Goal: Entertainment & Leisure: Consume media (video, audio)

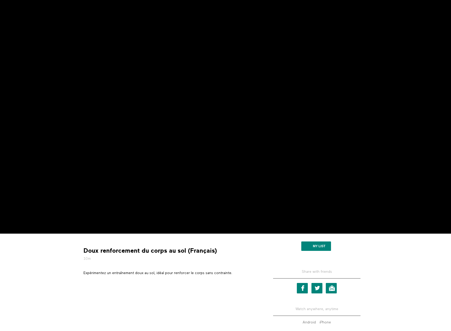
scroll to position [52, 0]
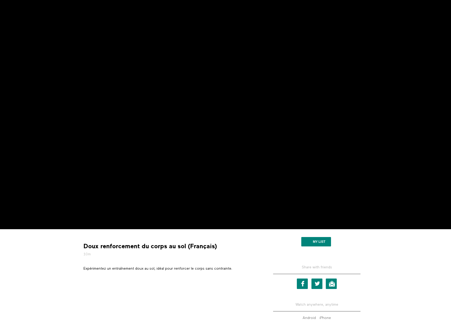
click at [181, 269] on p "Expérimentez un entraînement doux au sol, idéal pour renforcer le corps sans co…" at bounding box center [171, 268] width 175 height 5
copy div "Expérimentez un entraînement doux au sol, idéal pour renforcer le corps sans co…"
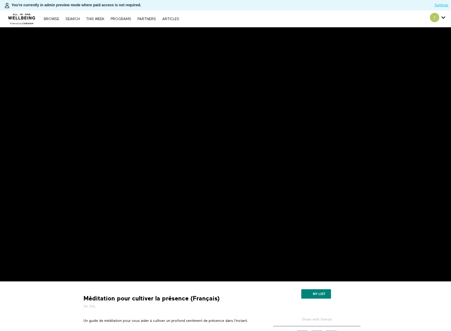
click at [165, 321] on p "Un guide de méditation pour vous aider à cultiver un profond sentiment de prése…" at bounding box center [171, 320] width 175 height 5
copy div "Un guide de méditation pour vous aider à cultiver un profond sentiment de prése…"
click at [155, 322] on p "Adoptez l'art de la pleine conscience et de l'ouverture avec cette séance de mé…" at bounding box center [171, 320] width 175 height 5
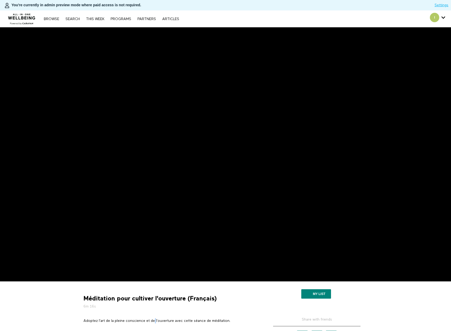
click at [155, 322] on p "Adoptez l'art de la pleine conscience et de l'ouverture avec cette séance de mé…" at bounding box center [171, 320] width 175 height 5
copy div "Adoptez l'art de la pleine conscience et de l'ouverture avec cette séance de mé…"
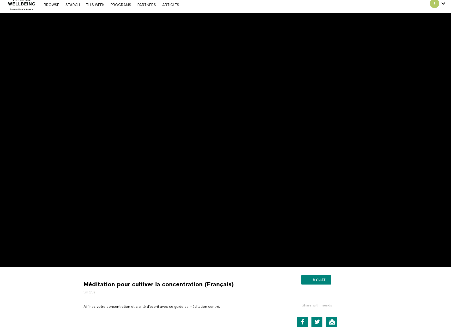
scroll to position [52, 0]
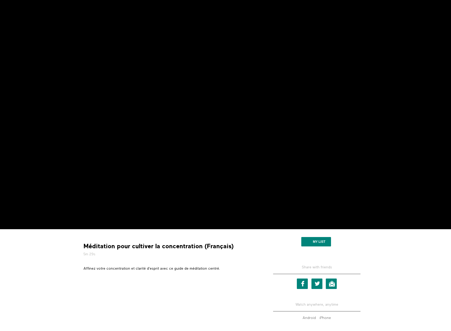
click at [177, 269] on p "Affinez votre concentration et clarité d'esprit avec ce guide de méditation cen…" at bounding box center [171, 268] width 175 height 5
copy div "Affinez votre concentration et clarité d'esprit avec ce guide de méditation cen…"
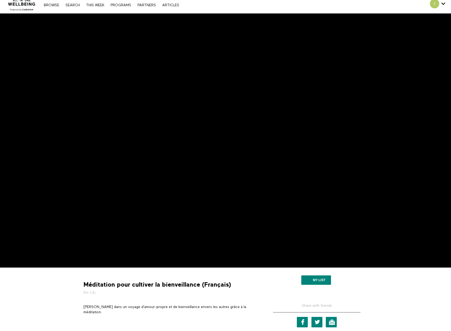
scroll to position [26, 0]
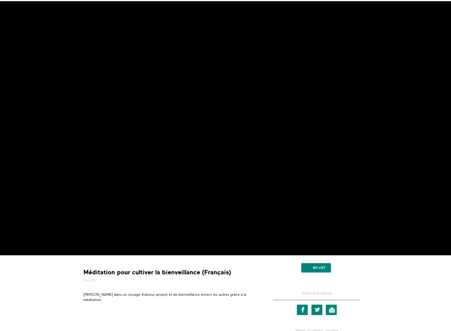
click at [186, 295] on p "Plongez dans un voyage d'amour-propre et de bienveillance envers les autres grâ…" at bounding box center [171, 297] width 175 height 11
copy div "Plongez dans un voyage d'amour-propre et de bienveillance envers les autres grâ…"
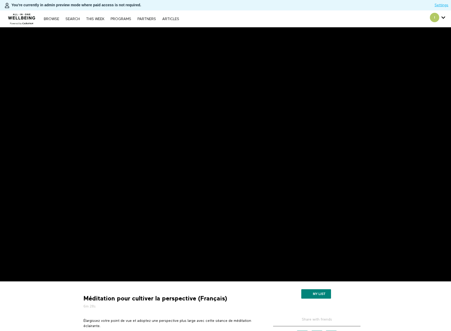
click at [143, 320] on p "Élargissez votre point de vue et adoptez une perspective plus large avec cette …" at bounding box center [171, 323] width 175 height 11
click at [146, 319] on p "Élargissez votre point de vue et adoptez une perspective plus large avec cette …" at bounding box center [171, 323] width 175 height 11
click at [146, 322] on p "Élargissez votre point de vue et adoptez une perspective plus large avec cette …" at bounding box center [171, 323] width 175 height 11
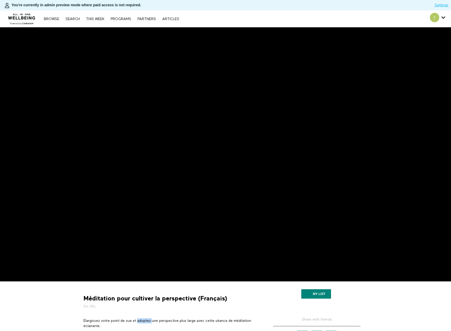
click at [146, 322] on p "Élargissez votre point de vue et adoptez une perspective plus large avec cette …" at bounding box center [171, 323] width 175 height 11
copy div "Élargissez votre point de vue et adoptez une perspective plus large avec cette …"
click at [151, 323] on p "La méditation de visualisation est une pratique qui permet de gagner en clarté …" at bounding box center [171, 334] width 175 height 32
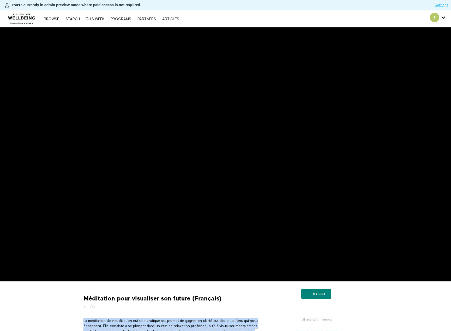
click at [151, 323] on p "La méditation de visualisation est une pratique qui permet de gagner en clarté …" at bounding box center [171, 334] width 175 height 32
copy div "La méditation de visualisation est une pratique qui permet de gagner en clarté …"
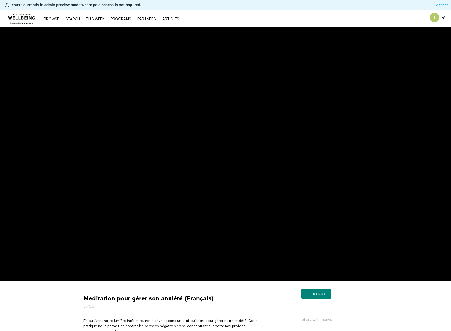
click at [157, 319] on p "En cultivant notre lumière intérieure, nous développons un outil puissant pour …" at bounding box center [171, 326] width 175 height 16
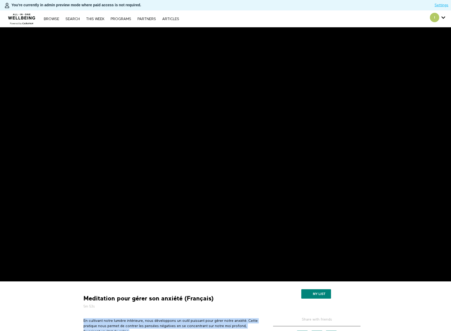
click at [157, 319] on p "En cultivant notre lumière intérieure, nous développons un outil puissant pour …" at bounding box center [171, 326] width 175 height 16
copy div "En cultivant notre lumière intérieure, nous développons un outil puissant pour …"
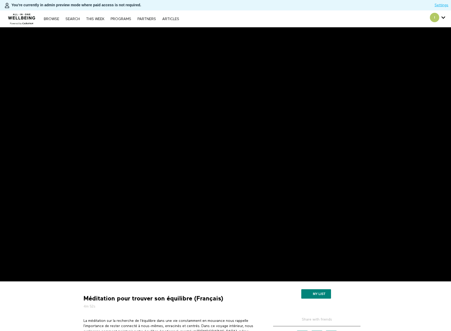
click at [152, 324] on p "La méditation sur la recherche de l'équilibre dans une vie constamment en mouva…" at bounding box center [171, 331] width 175 height 26
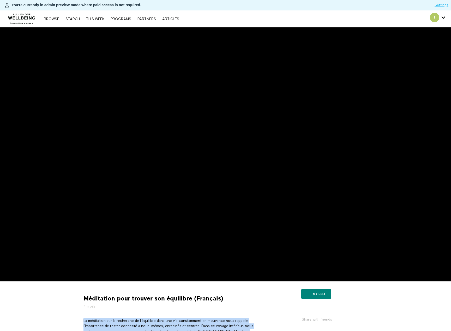
click at [152, 324] on p "La méditation sur la recherche de l'équilibre dans une vie constamment en mouva…" at bounding box center [171, 331] width 175 height 26
copy div "La méditation sur la recherche de l'équilibre dans une vie constamment en mouva…"
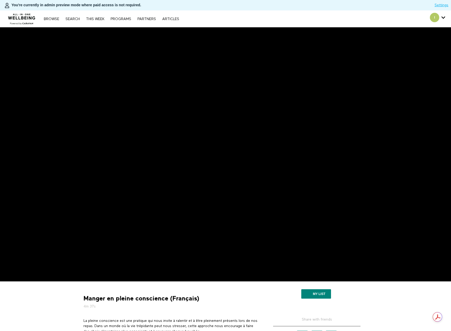
click at [192, 320] on p "La pleine conscience est une pratique qui nous invite à ralentir et à être plei…" at bounding box center [171, 326] width 175 height 16
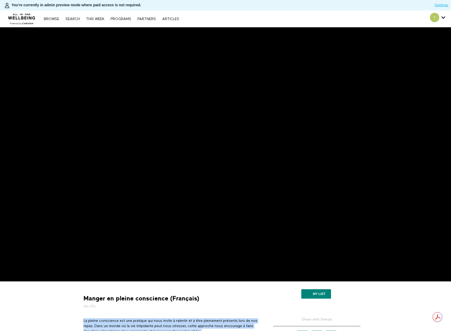
click at [192, 320] on p "La pleine conscience est une pratique qui nous invite à ralentir et à être plei…" at bounding box center [171, 326] width 175 height 16
copy div "La pleine conscience est une pratique qui nous invite à ralentir et à être plei…"
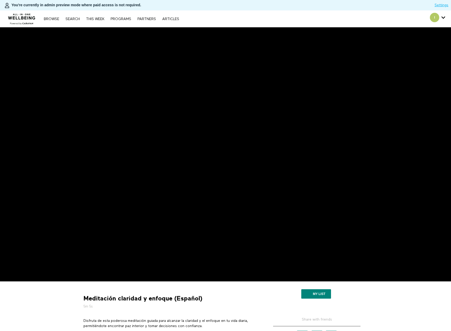
click at [161, 319] on p "Disfruta de esta poderosa meditación guiada para alcanzar la claridad y el enfo…" at bounding box center [171, 323] width 175 height 11
copy div "Disfruta de esta poderosa meditación guiada para alcanzar la claridad y el enfo…"
click at [203, 320] on p "Descubre la serenidad y estabilidad a través de esta meditación para mantenerse…" at bounding box center [171, 323] width 175 height 11
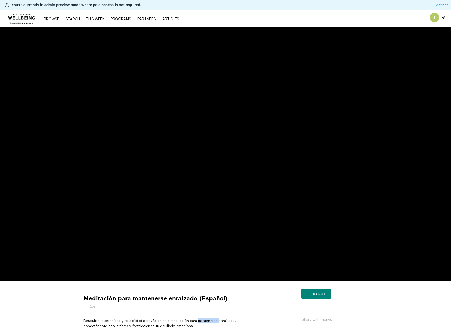
click at [203, 320] on p "Descubre la serenidad y estabilidad a través de esta meditación para mantenerse…" at bounding box center [171, 323] width 175 height 11
copy div "Descubre la serenidad y estabilidad a través de esta meditación para mantenerse…"
click at [134, 323] on p "Experimenta una profunda relajación y conexión mente-cuerpo a través de esta pr…" at bounding box center [171, 326] width 175 height 16
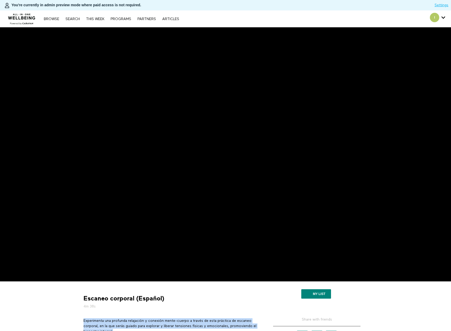
click at [134, 323] on p "Experimenta una profunda relajación y conexión mente-cuerpo a través de esta pr…" at bounding box center [171, 326] width 175 height 16
copy div "Experimenta una profunda relajación y conexión mente-cuerpo a través de esta pr…"
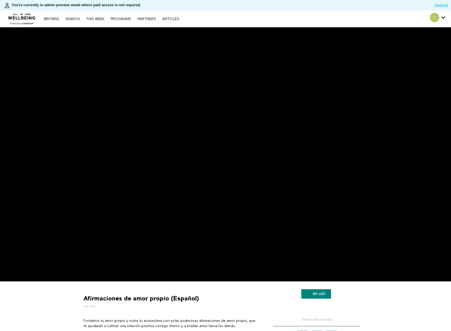
click at [146, 320] on p "Fortalece tu amor propio y nutre tu autoestima con estas poderosas afirmaciones…" at bounding box center [171, 323] width 175 height 11
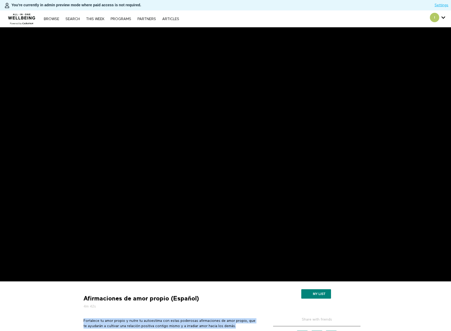
click at [146, 320] on p "Fortalece tu amor propio y nutre tu autoestima con estas poderosas afirmaciones…" at bounding box center [171, 323] width 175 height 11
copy div "Fortalece tu amor propio y nutre tu autoestima con estas poderosas afirmaciones…"
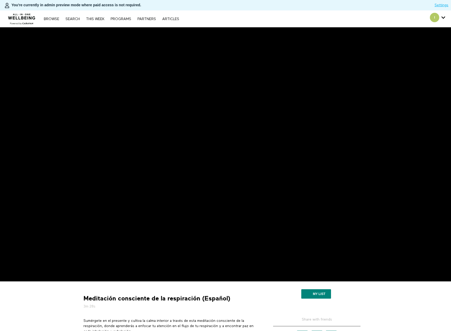
click at [175, 323] on p "Sumérgete en el presente y cultiva la calma interior a través de esta meditació…" at bounding box center [171, 326] width 175 height 16
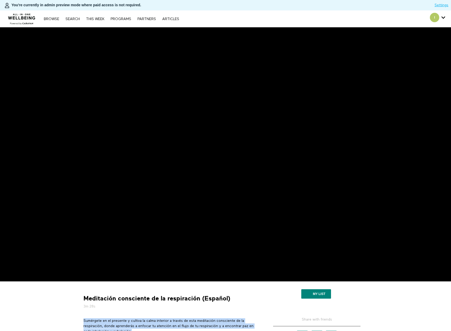
click at [175, 323] on p "Sumérgete en el presente y cultiva la calma interior a través de esta meditació…" at bounding box center [171, 326] width 175 height 16
copy div "Sumérgete en el presente y cultiva la calma interior a través de esta meditació…"
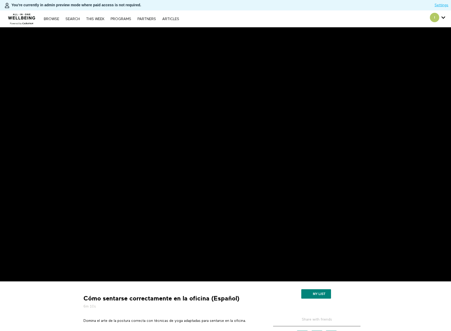
click at [233, 322] on p "Domina el arte de la postura correcta con técnicas de yoga adaptadas para senta…" at bounding box center [171, 320] width 175 height 5
copy div "Domina el arte de la postura correcta con técnicas de yoga adaptadas para senta…"
click at [133, 320] on p "El yoga puede ser una excelente manera de aliviar la tensión y mejorar la flexi…" at bounding box center [171, 326] width 175 height 16
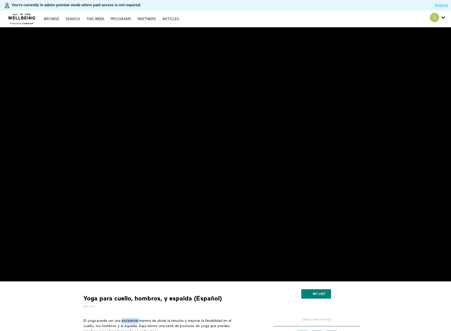
click at [133, 320] on p "El yoga puede ser una excelente manera de aliviar la tensión y mejorar la flexi…" at bounding box center [171, 326] width 175 height 16
copy p "El yoga puede ser una excelente manera de aliviar la tensión y mejorar la flexi…"
click at [162, 318] on p "El yoga puede ser una excelente manera de aliviar la tensión y mejorar la flexi…" at bounding box center [171, 326] width 175 height 16
click at [162, 320] on p "El yoga puede ser una excelente manera de aliviar la tensión y mejorar la flexi…" at bounding box center [171, 326] width 175 height 16
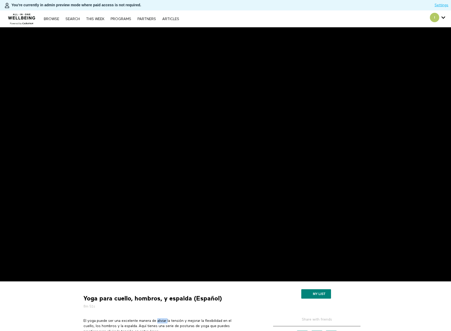
click at [162, 320] on p "El yoga puede ser una excelente manera de aliviar la tensión y mejorar la flexi…" at bounding box center [171, 326] width 175 height 16
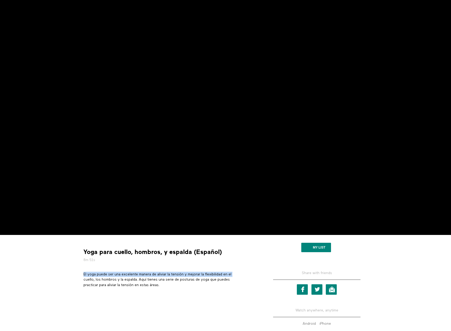
scroll to position [52, 0]
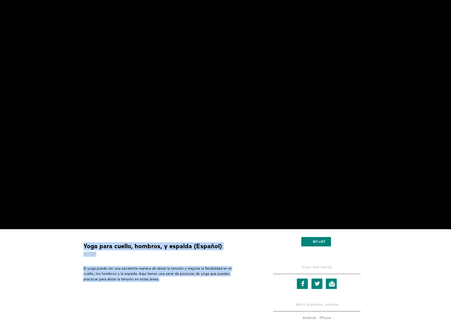
drag, startPoint x: 164, startPoint y: 280, endPoint x: 79, endPoint y: 268, distance: 85.2
click at [80, 268] on div "Yoga para cuello, hombros, y espalda (Español) 8m 51s El yoga puede ser una exc…" at bounding box center [171, 259] width 183 height 52
click at [138, 284] on section "El yoga puede ser una excelente manera de aliviar la tensión y mejorar la flexi…" at bounding box center [170, 276] width 179 height 20
drag, startPoint x: 165, startPoint y: 279, endPoint x: 84, endPoint y: 271, distance: 80.8
click at [84, 271] on p "El yoga puede ser una excelente manera de aliviar la tensión y mejorar la flexi…" at bounding box center [171, 274] width 175 height 16
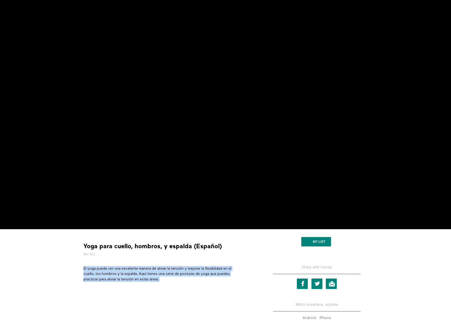
copy p "El yoga puede ser una excelente manera de aliviar la tensión y mejorar la flexi…"
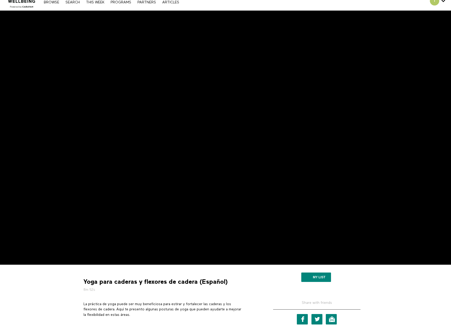
scroll to position [26, 0]
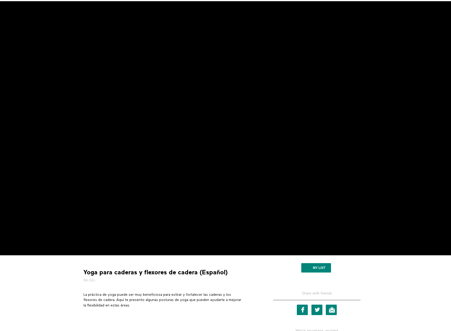
click at [179, 293] on p "La práctica de yoga puede ser muy beneficiosa para estirar y fortalecer las cad…" at bounding box center [171, 300] width 175 height 16
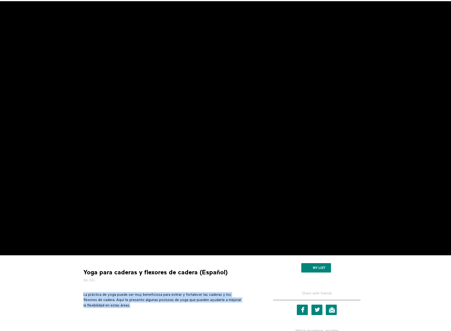
drag, startPoint x: 142, startPoint y: 306, endPoint x: 82, endPoint y: 295, distance: 61.5
click at [82, 295] on section "La práctica de yoga puede ser muy beneficiosa para estirar y fortalecer las cad…" at bounding box center [170, 302] width 179 height 20
copy p "La práctica de yoga puede ser muy beneficiosa para estirar y fortalecer las cad…"
